Goal: Task Accomplishment & Management: Manage account settings

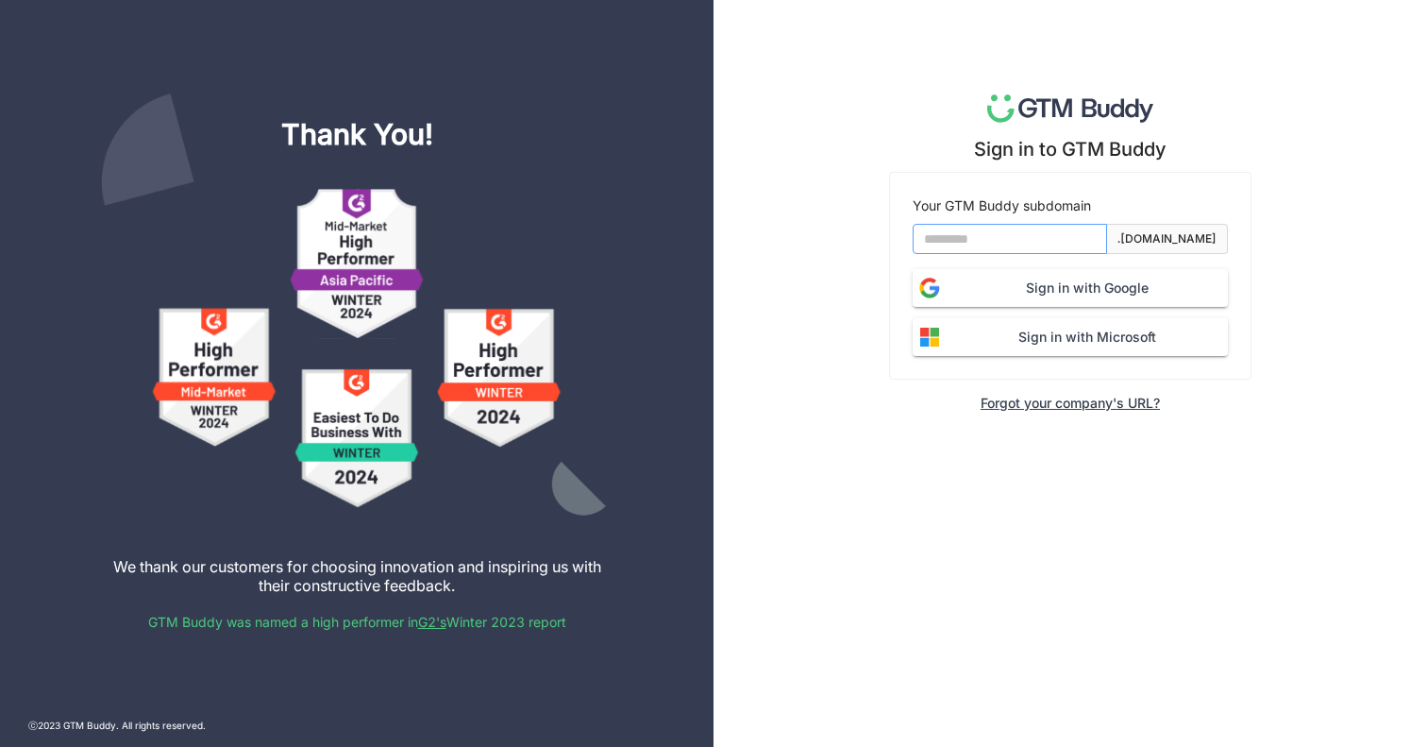
click at [994, 230] on input at bounding box center [1010, 239] width 194 height 30
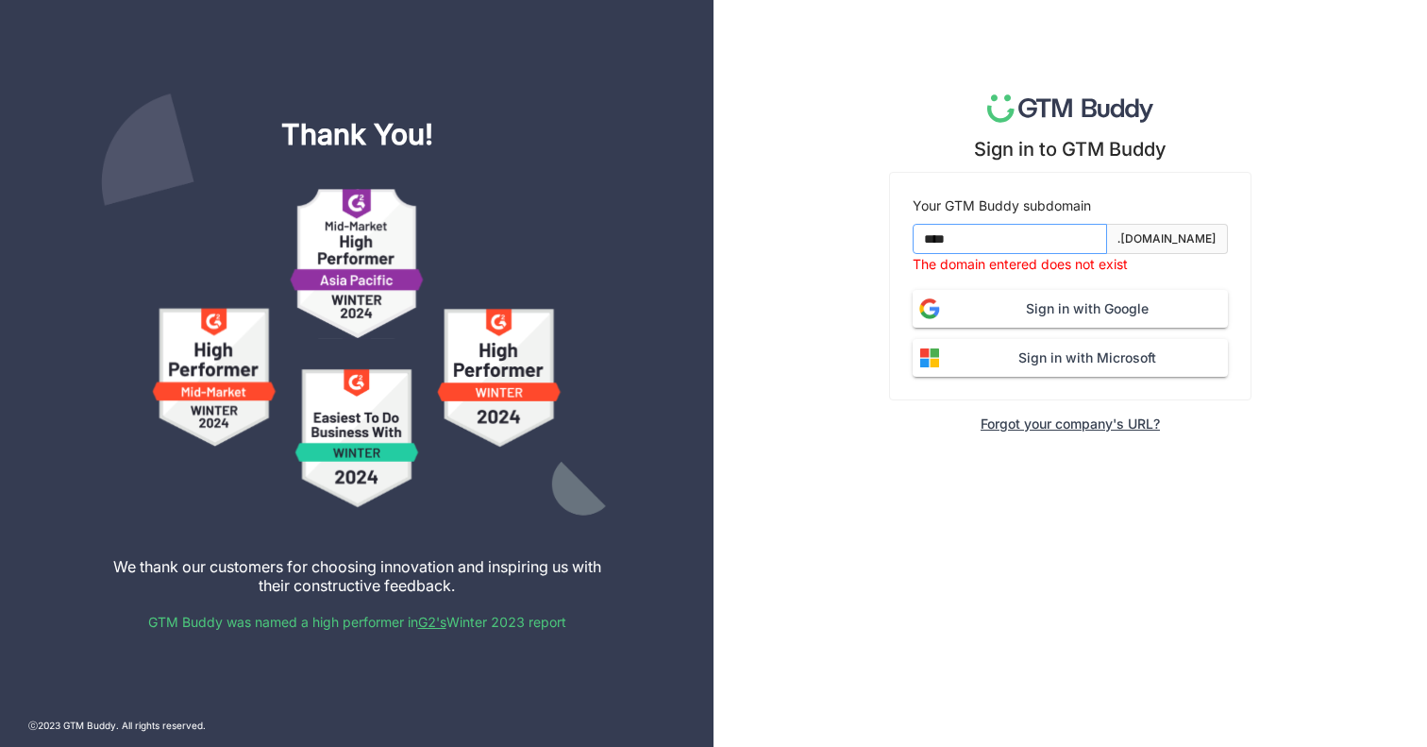
type input "*******"
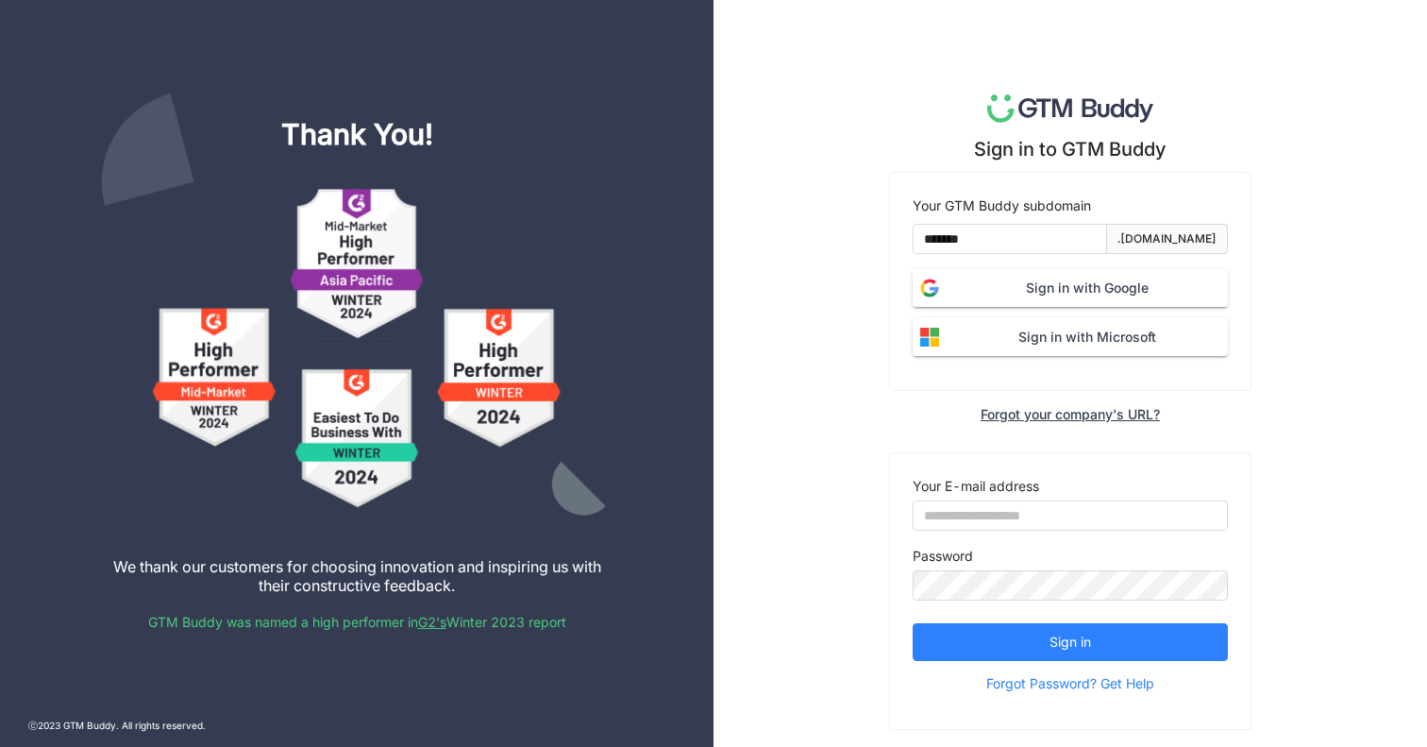
click at [1052, 298] on span "Sign in with Google" at bounding box center [1087, 288] width 281 height 21
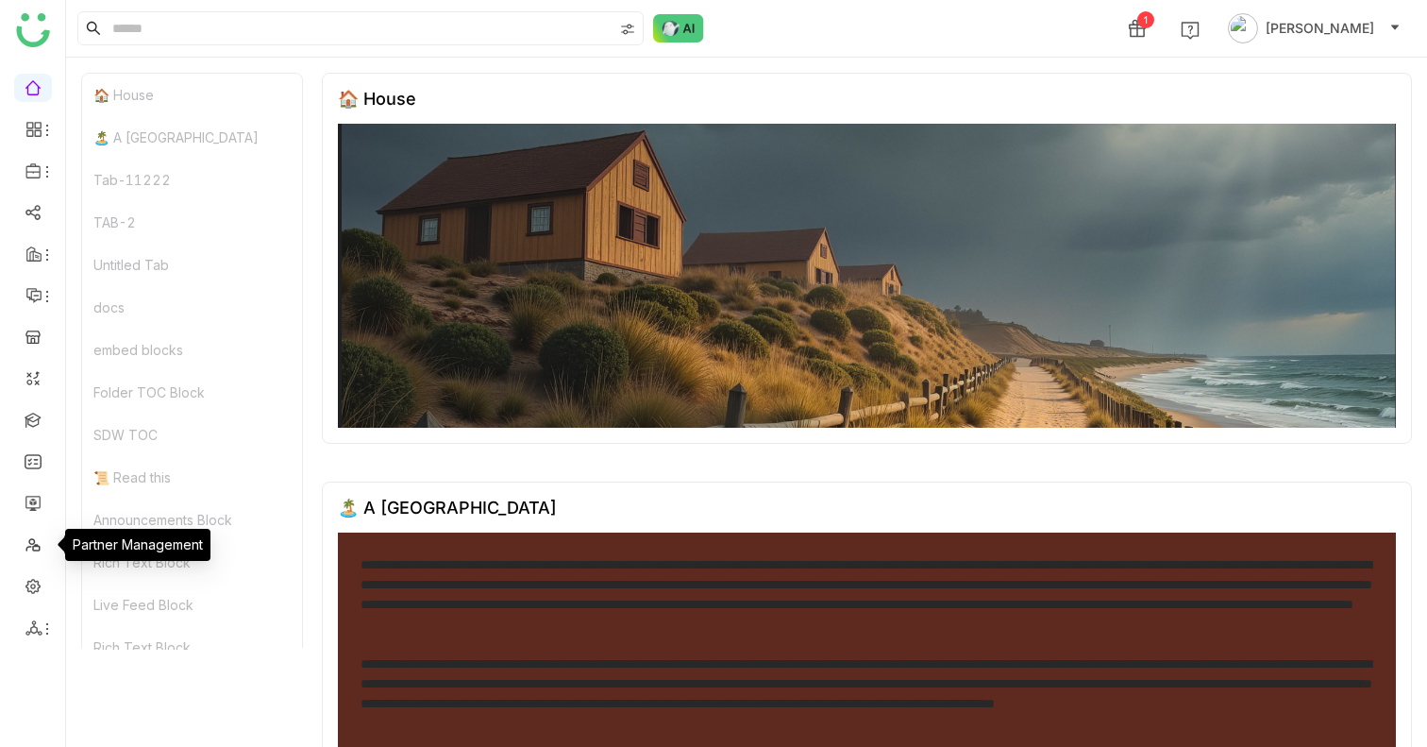
click at [33, 518] on ul at bounding box center [32, 357] width 65 height 595
click at [33, 510] on link at bounding box center [33, 502] width 17 height 16
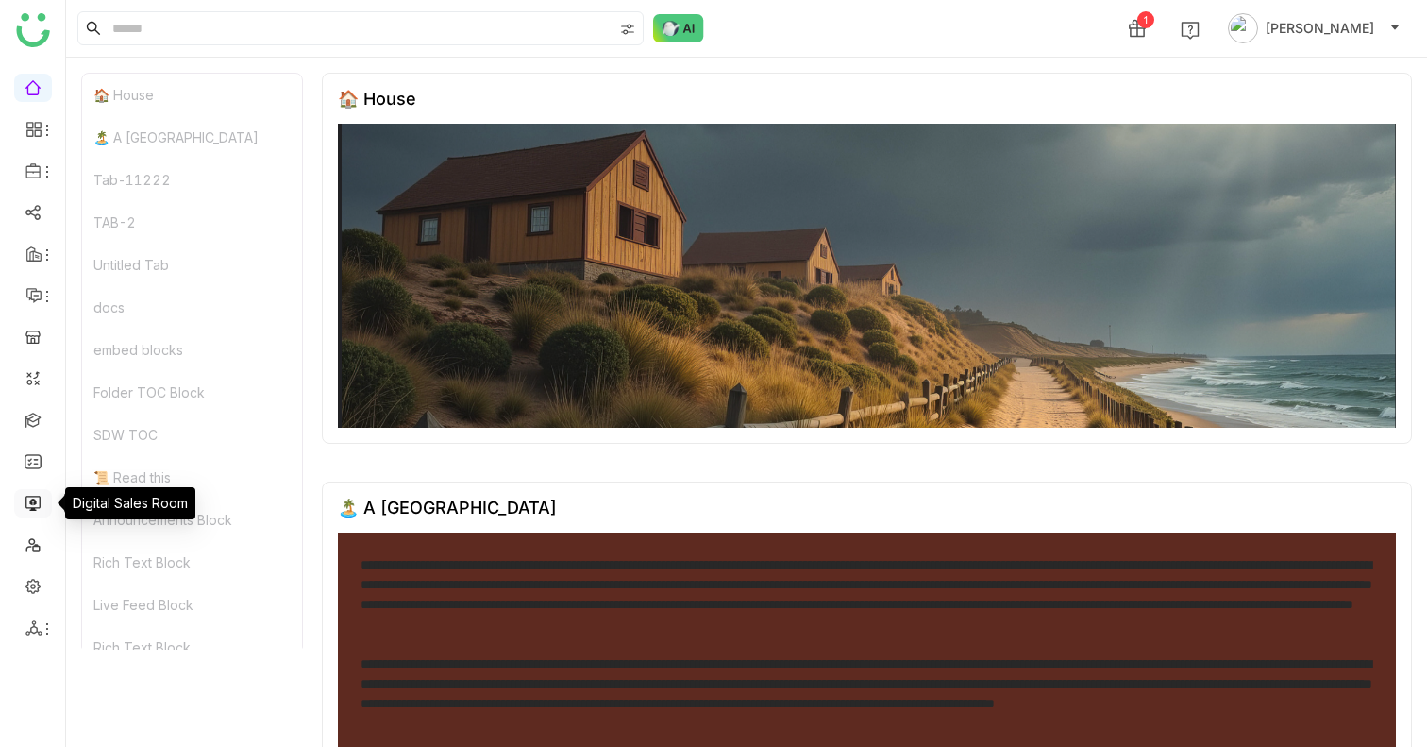
click at [33, 507] on link at bounding box center [33, 502] width 17 height 16
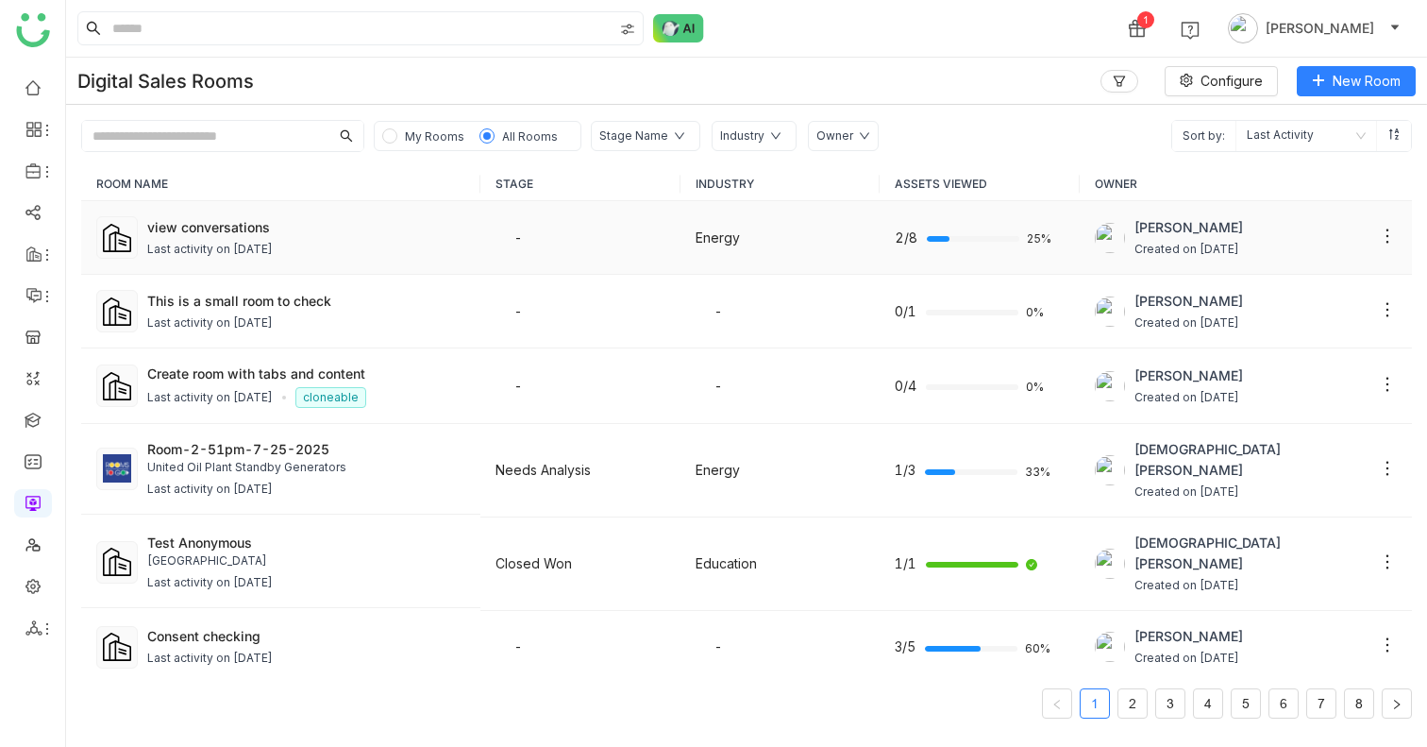
click at [208, 208] on td "view conversations Last activity on Aug 21, 2025" at bounding box center [280, 238] width 399 height 74
click at [208, 223] on div "view conversations" at bounding box center [306, 227] width 318 height 20
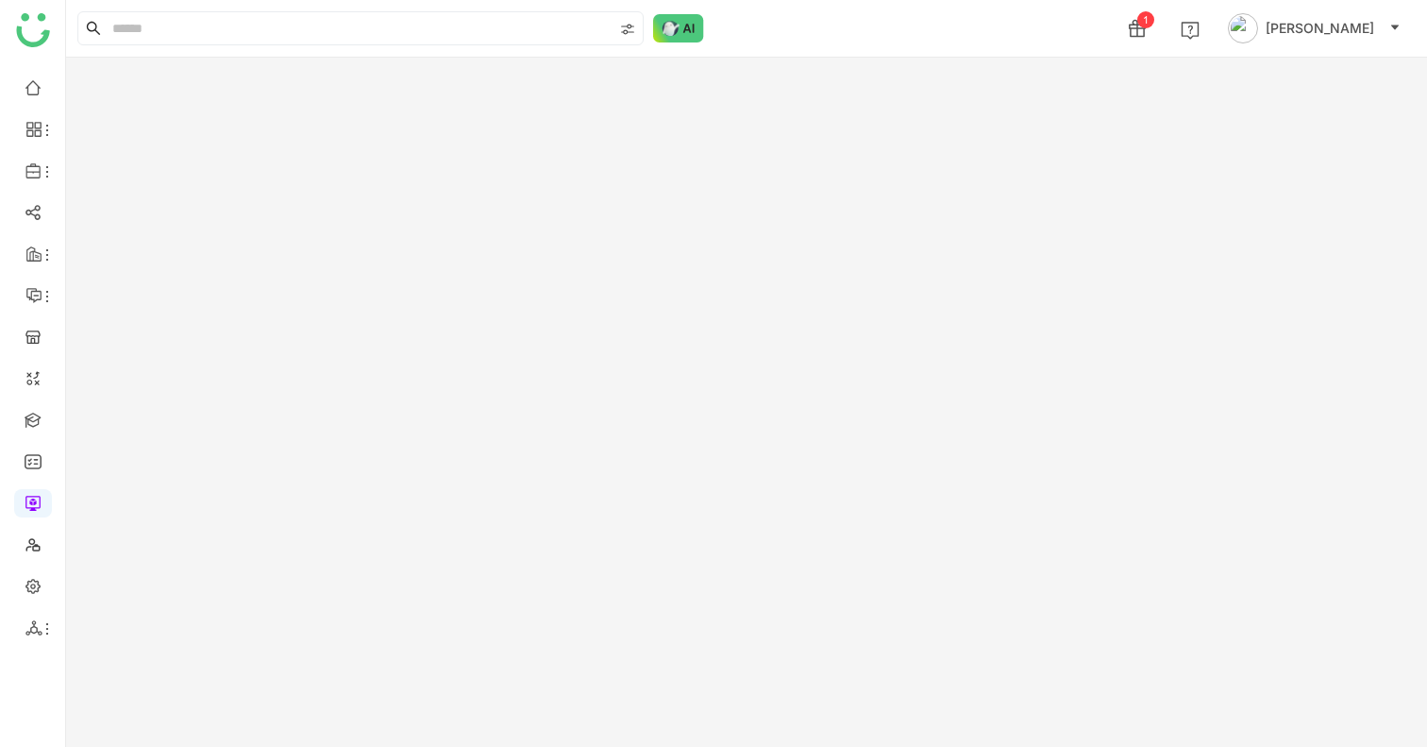
click at [208, 223] on gtmb-room-detail at bounding box center [746, 402] width 1361 height 689
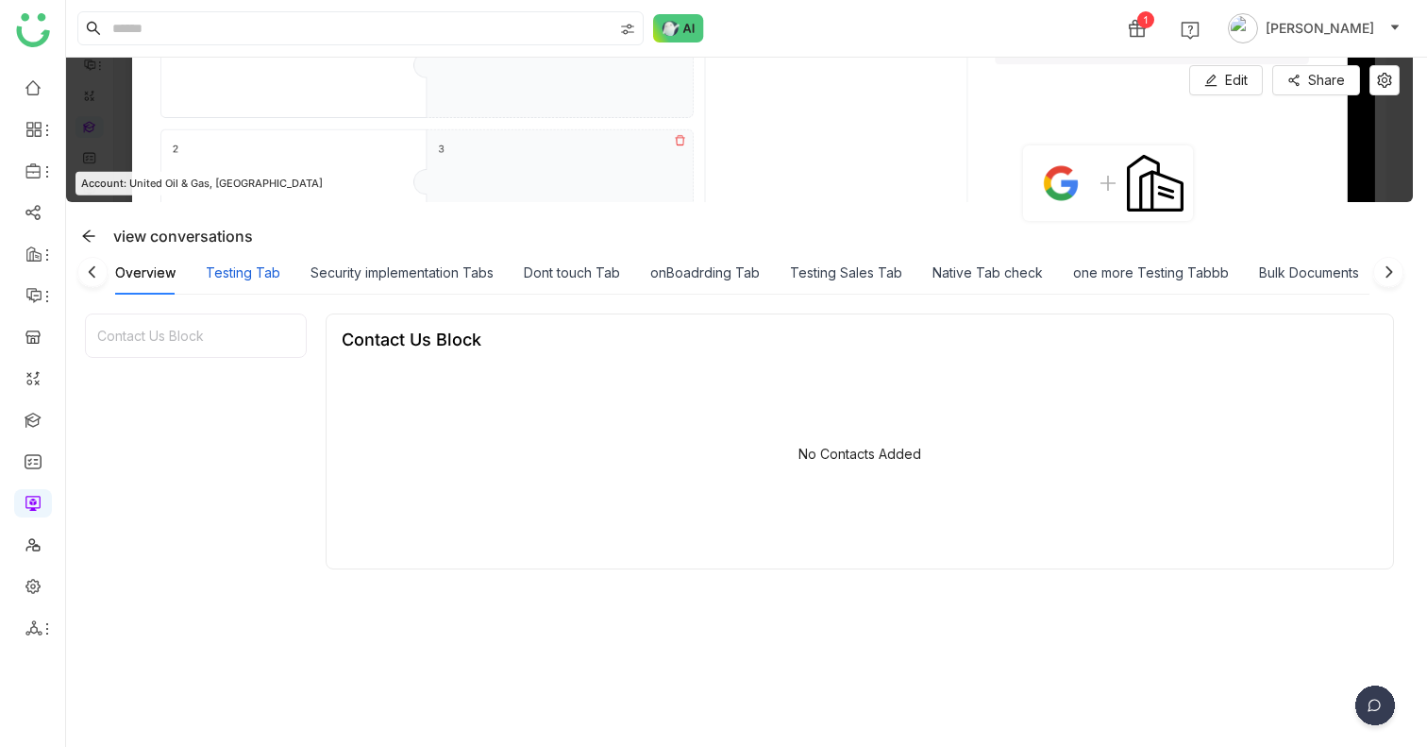
click at [240, 279] on div "Testing Tab" at bounding box center [243, 272] width 75 height 21
click at [231, 279] on div "Testing Tab" at bounding box center [243, 272] width 75 height 21
click at [1238, 79] on button "Edit" at bounding box center [1227, 80] width 74 height 30
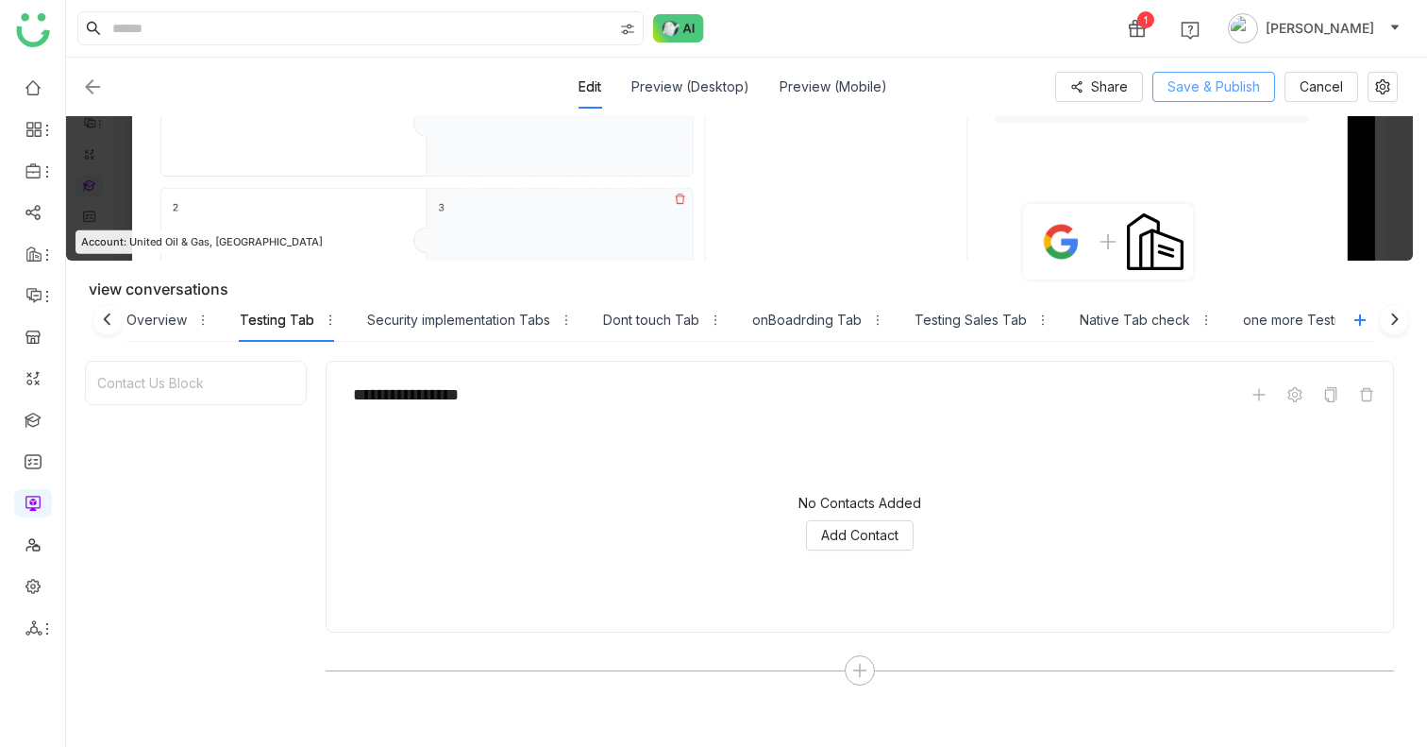
click at [1233, 82] on span "Save & Publish" at bounding box center [1214, 86] width 93 height 21
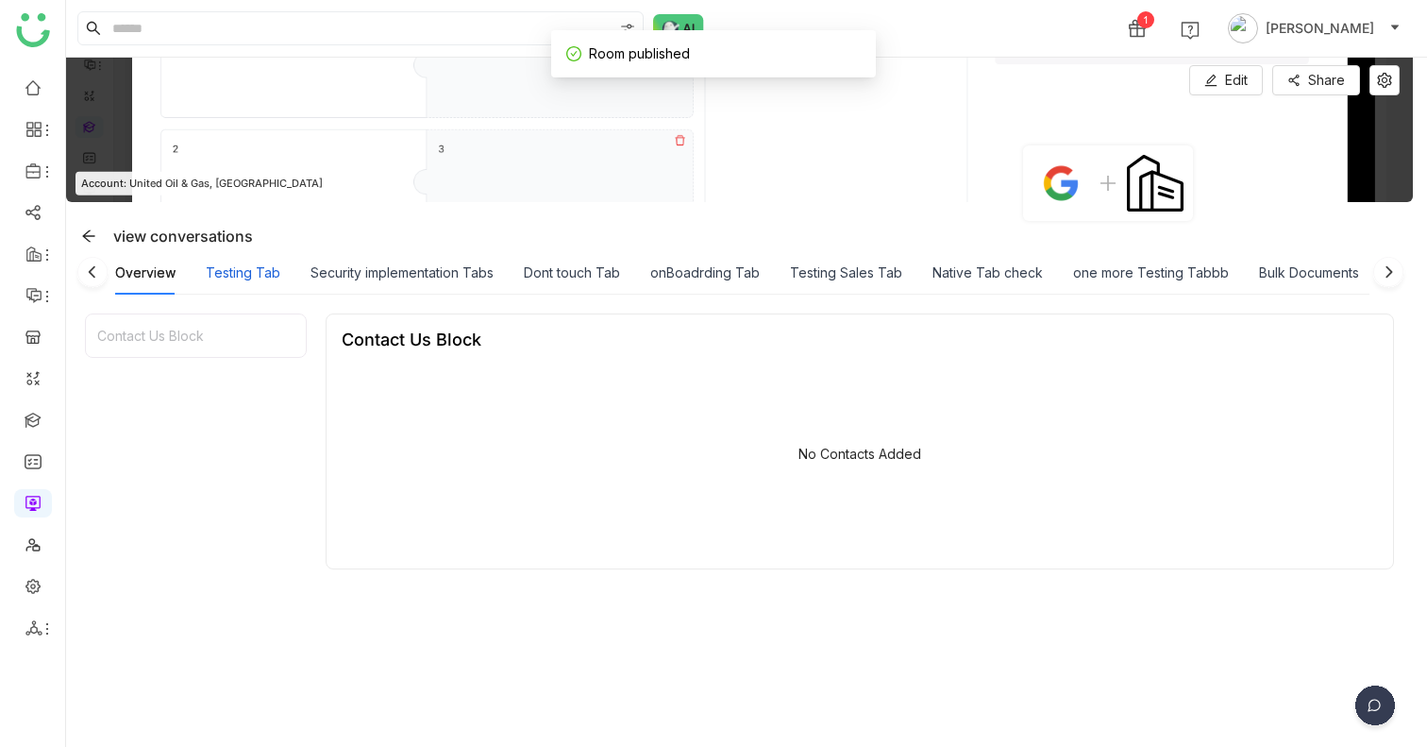
click at [249, 272] on div "Testing Tab" at bounding box center [243, 272] width 75 height 21
click at [141, 274] on div "Overview" at bounding box center [145, 272] width 60 height 21
click at [1258, 60] on img at bounding box center [739, 130] width 1347 height 144
click at [1246, 81] on span "Edit" at bounding box center [1236, 80] width 23 height 21
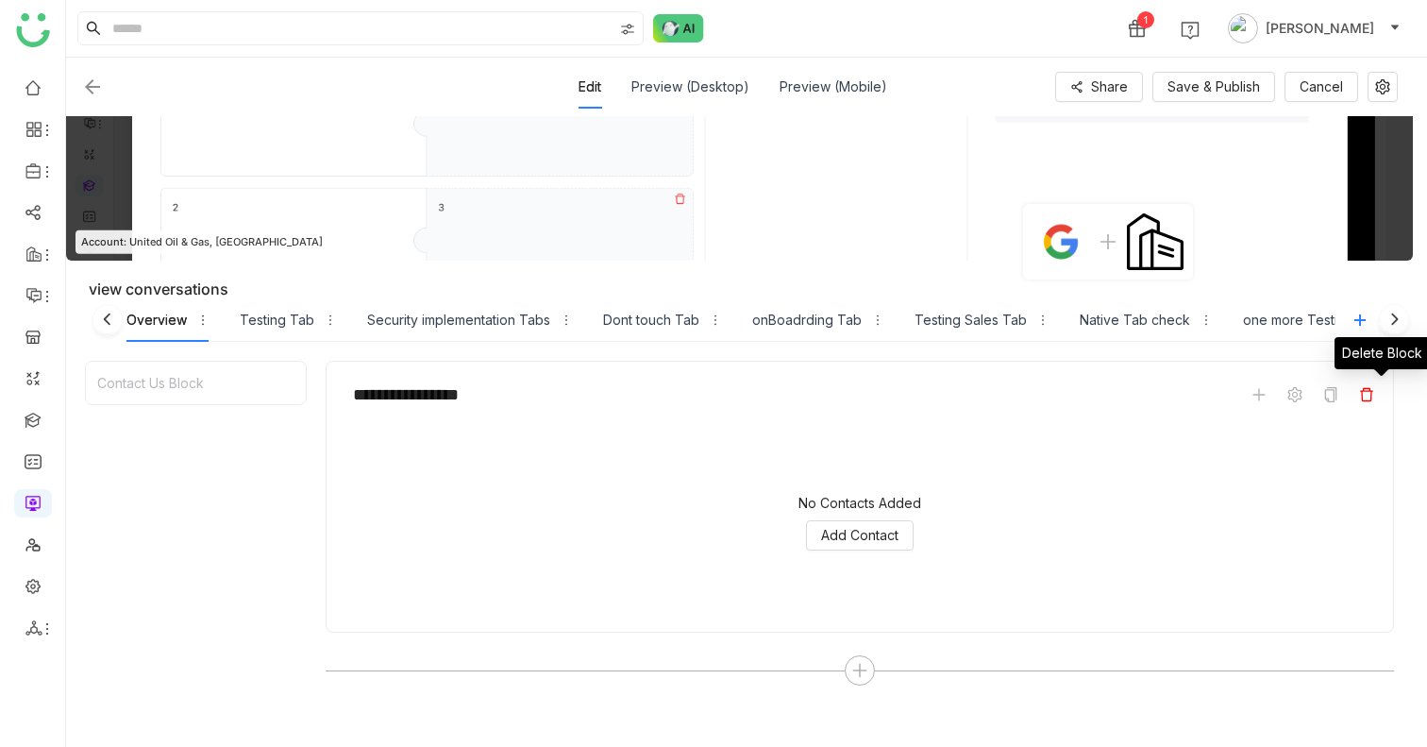
click at [1374, 400] on icon at bounding box center [1366, 394] width 13 height 13
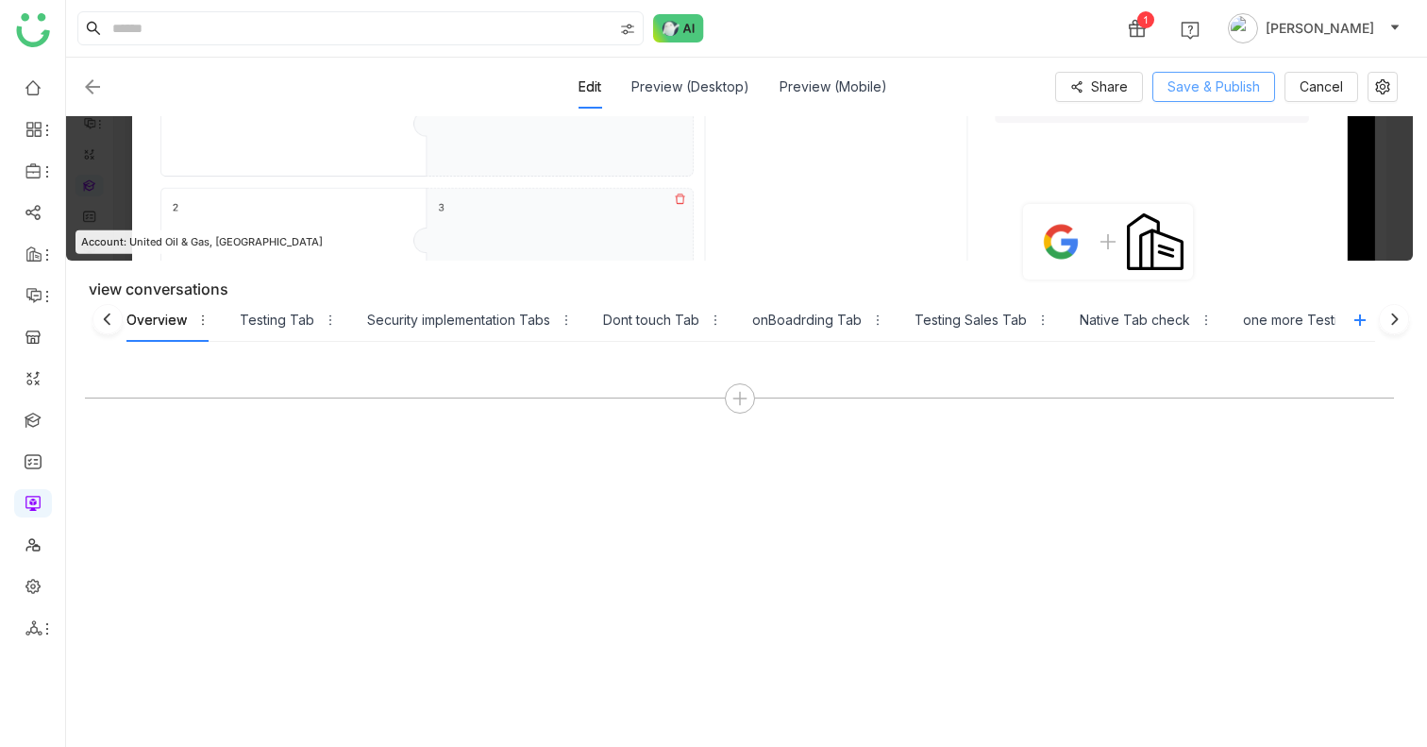
click at [1213, 91] on span "Save & Publish" at bounding box center [1214, 86] width 93 height 21
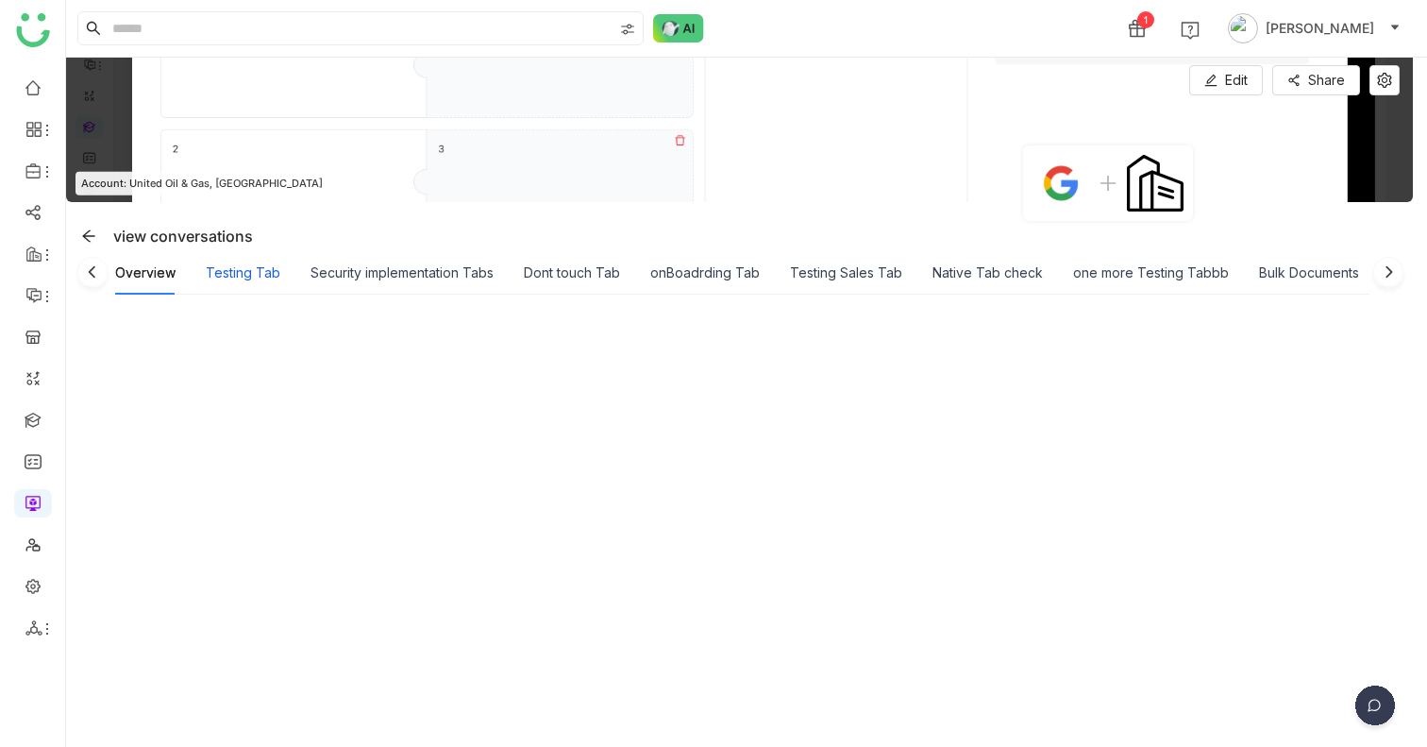
click at [235, 275] on div "Testing Tab" at bounding box center [243, 272] width 75 height 21
click at [144, 263] on div "Overview" at bounding box center [145, 272] width 60 height 21
click at [1248, 76] on span "Edit" at bounding box center [1236, 80] width 23 height 21
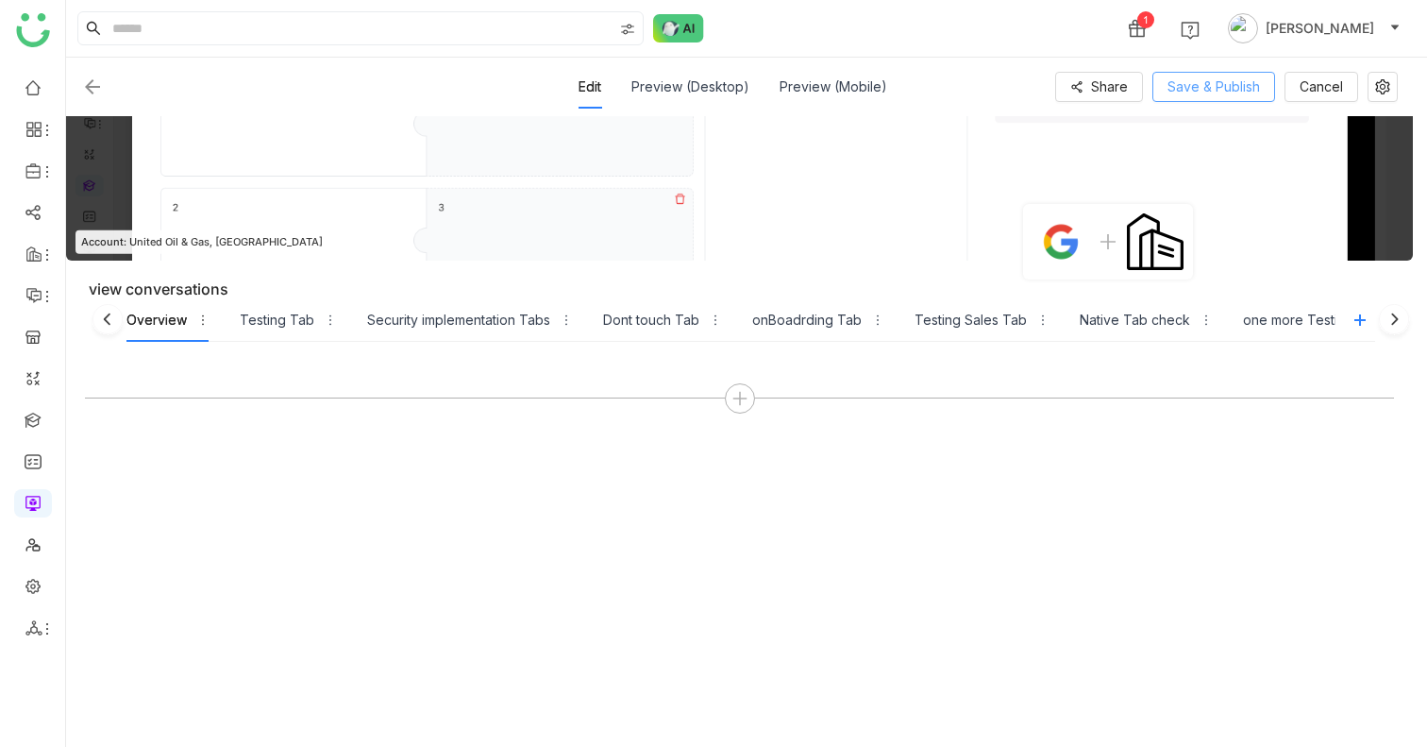
click at [1225, 86] on span "Save & Publish" at bounding box center [1214, 86] width 93 height 21
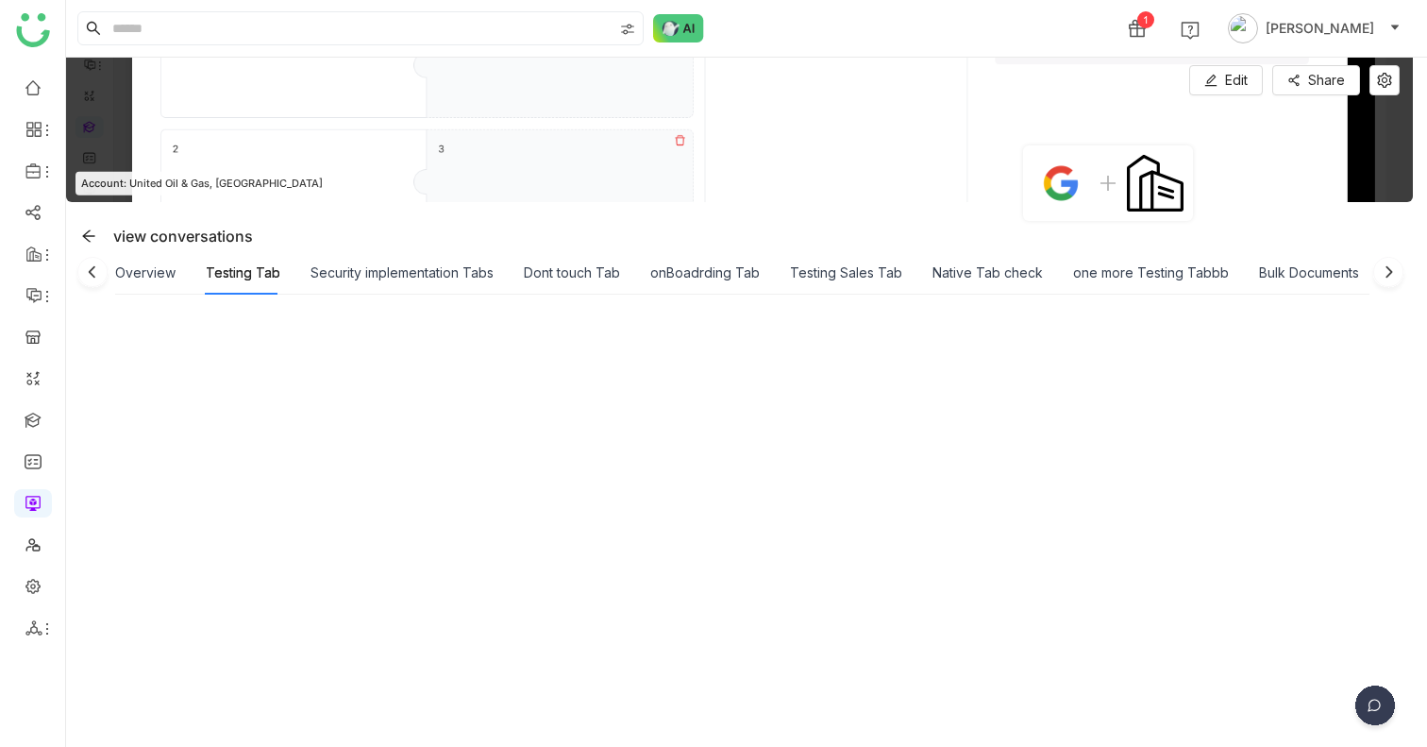
click at [105, 278] on img at bounding box center [93, 276] width 38 height 38
click at [143, 278] on div "Overview" at bounding box center [145, 272] width 60 height 21
